Goal: Task Accomplishment & Management: Use online tool/utility

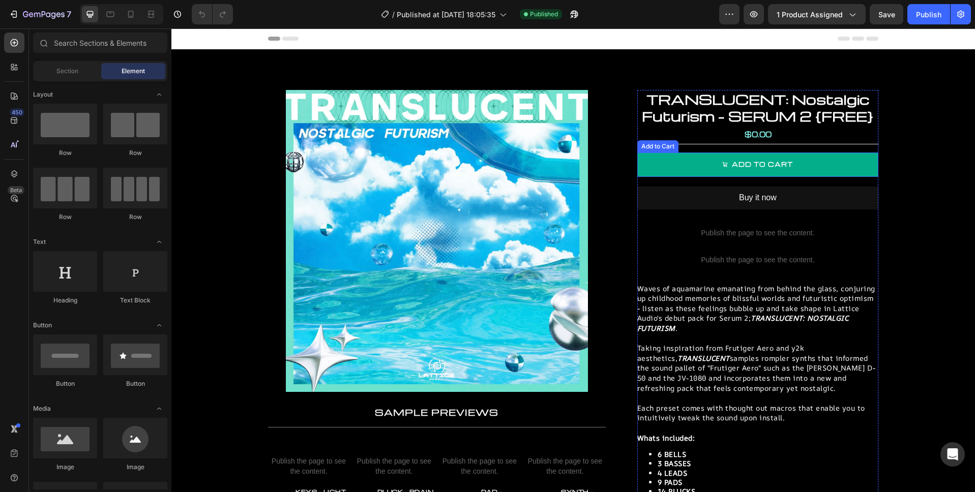
click at [821, 166] on button "Add to cart" at bounding box center [757, 165] width 241 height 24
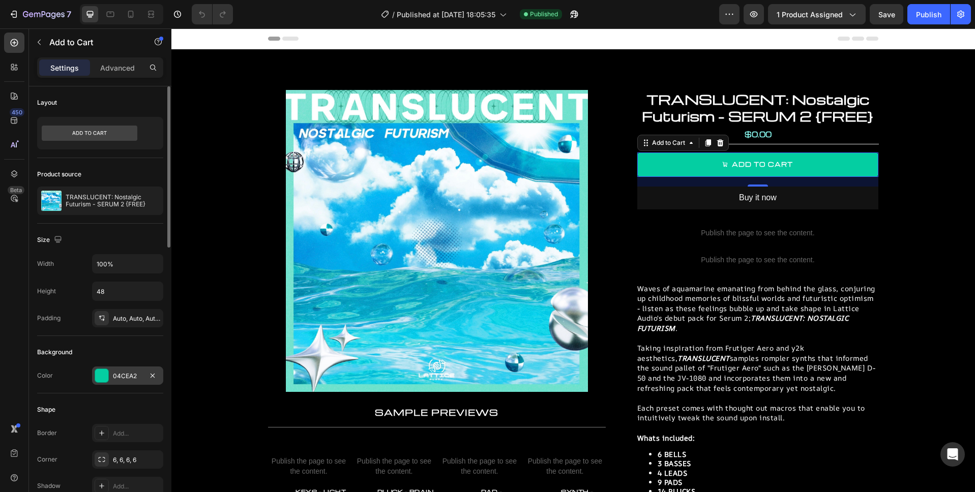
click at [131, 374] on div "04CEA2" at bounding box center [128, 376] width 30 height 9
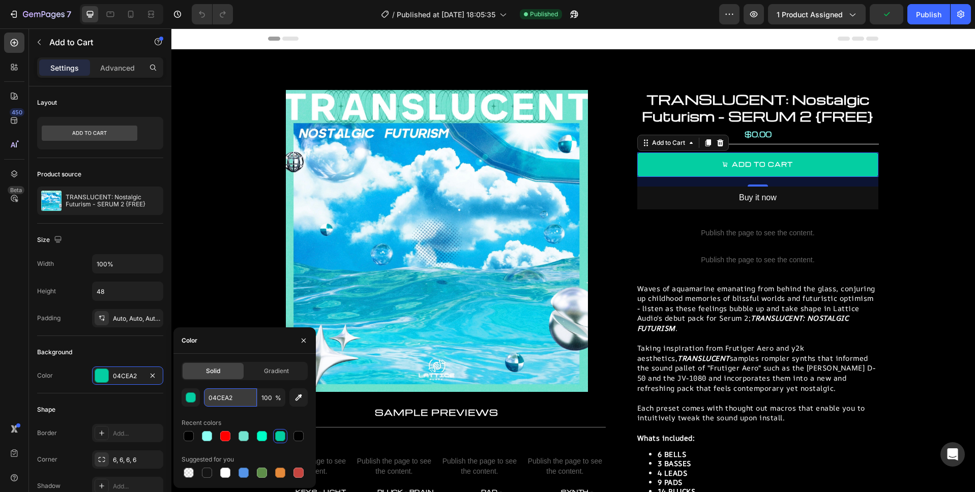
click at [225, 396] on input "04CEA2" at bounding box center [230, 398] width 53 height 18
drag, startPoint x: 239, startPoint y: 396, endPoint x: 244, endPoint y: 395, distance: 5.2
click at [239, 396] on input "04CEA2" at bounding box center [230, 398] width 53 height 18
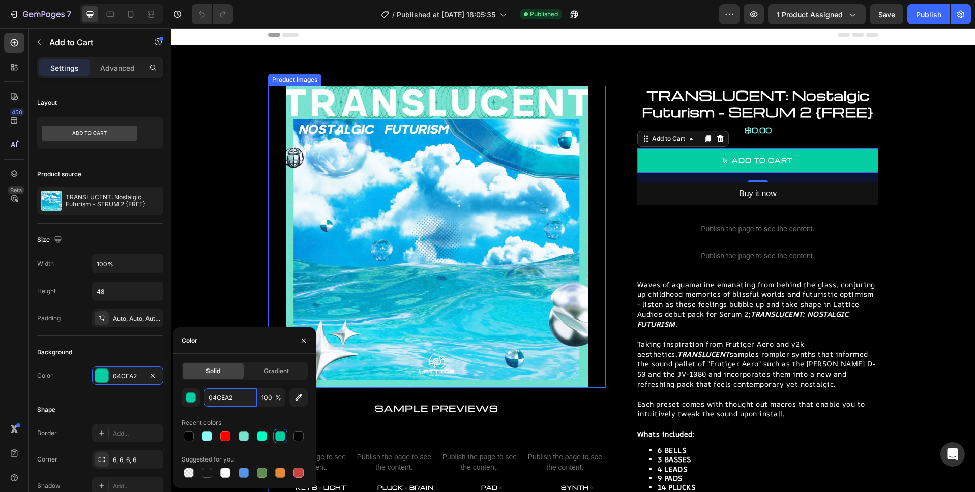
scroll to position [3, 0]
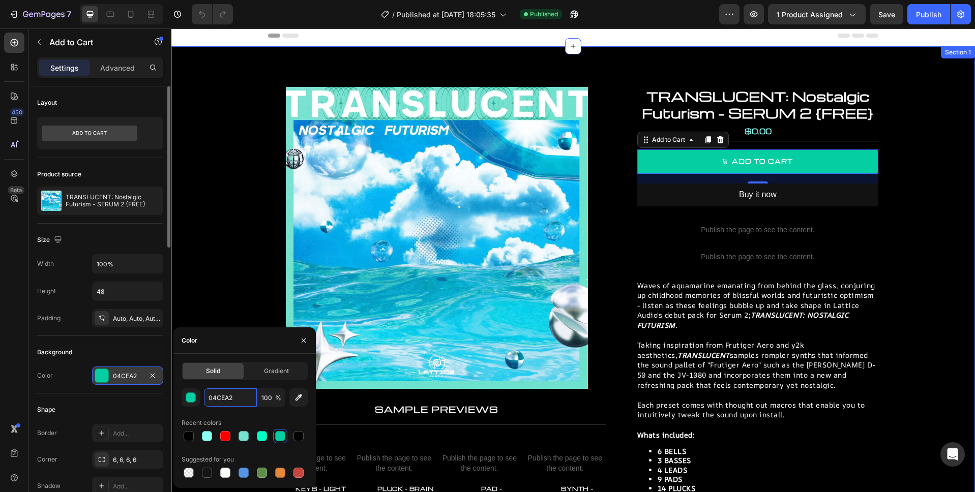
drag, startPoint x: 237, startPoint y: 398, endPoint x: 161, endPoint y: 384, distance: 77.7
click at [161, 384] on div "450 Beta Sections(18) Elements(84) Section Element Hero Section Product Detail …" at bounding box center [85, 260] width 171 height 464
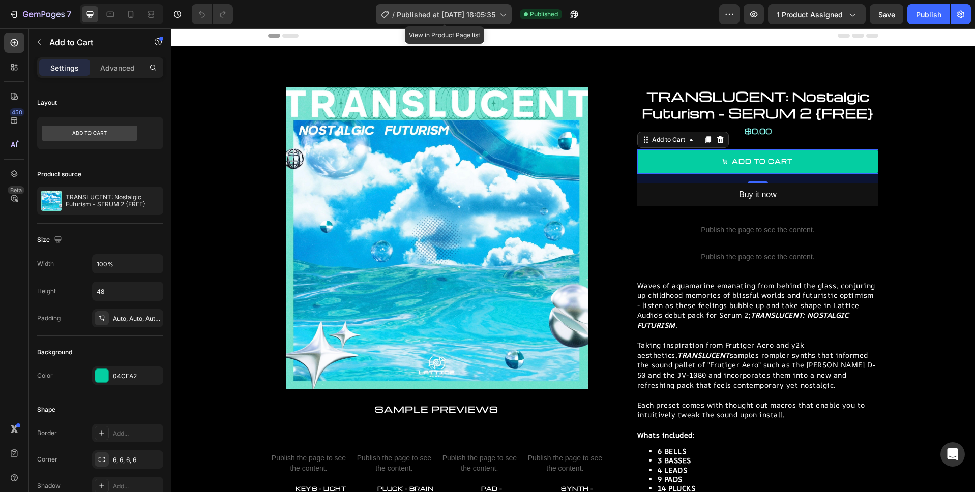
click at [469, 16] on span "Published at Jun 26, 18:05:35" at bounding box center [446, 14] width 99 height 11
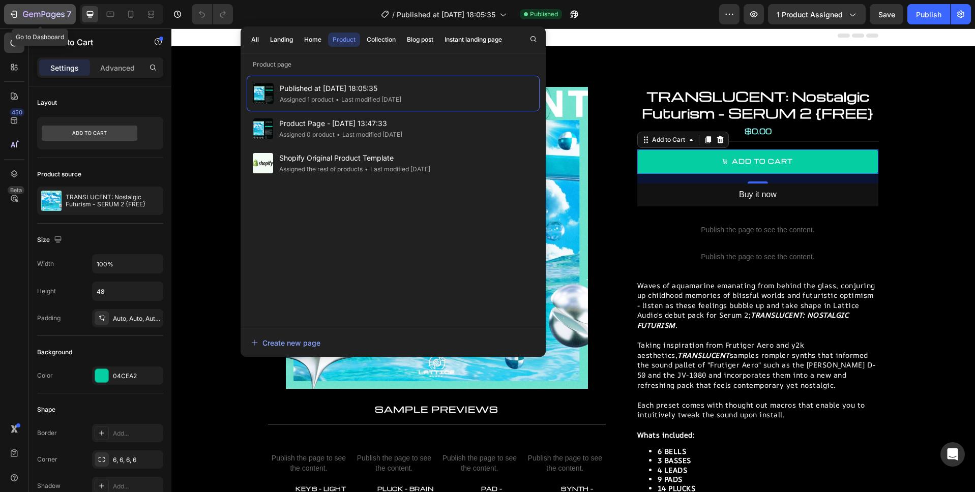
click at [35, 18] on icon "button" at bounding box center [44, 15] width 42 height 9
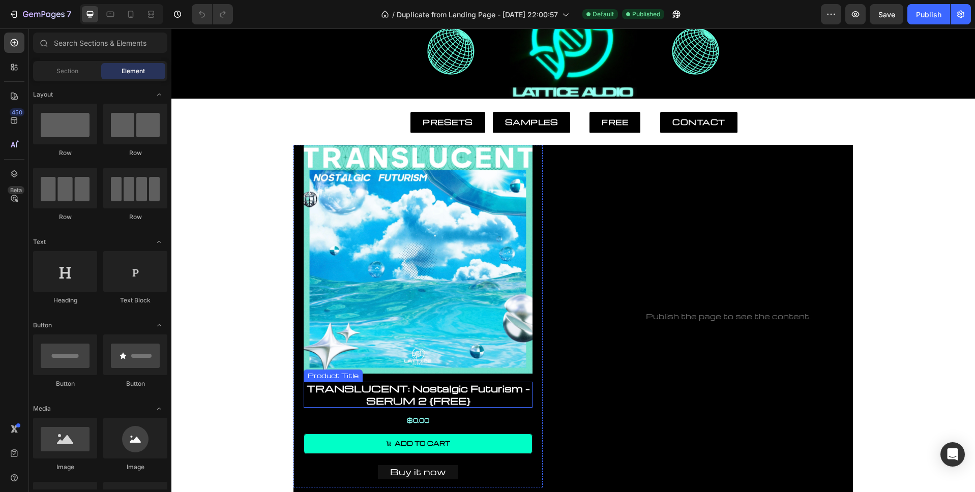
scroll to position [60, 0]
